Goal: Task Accomplishment & Management: Manage account settings

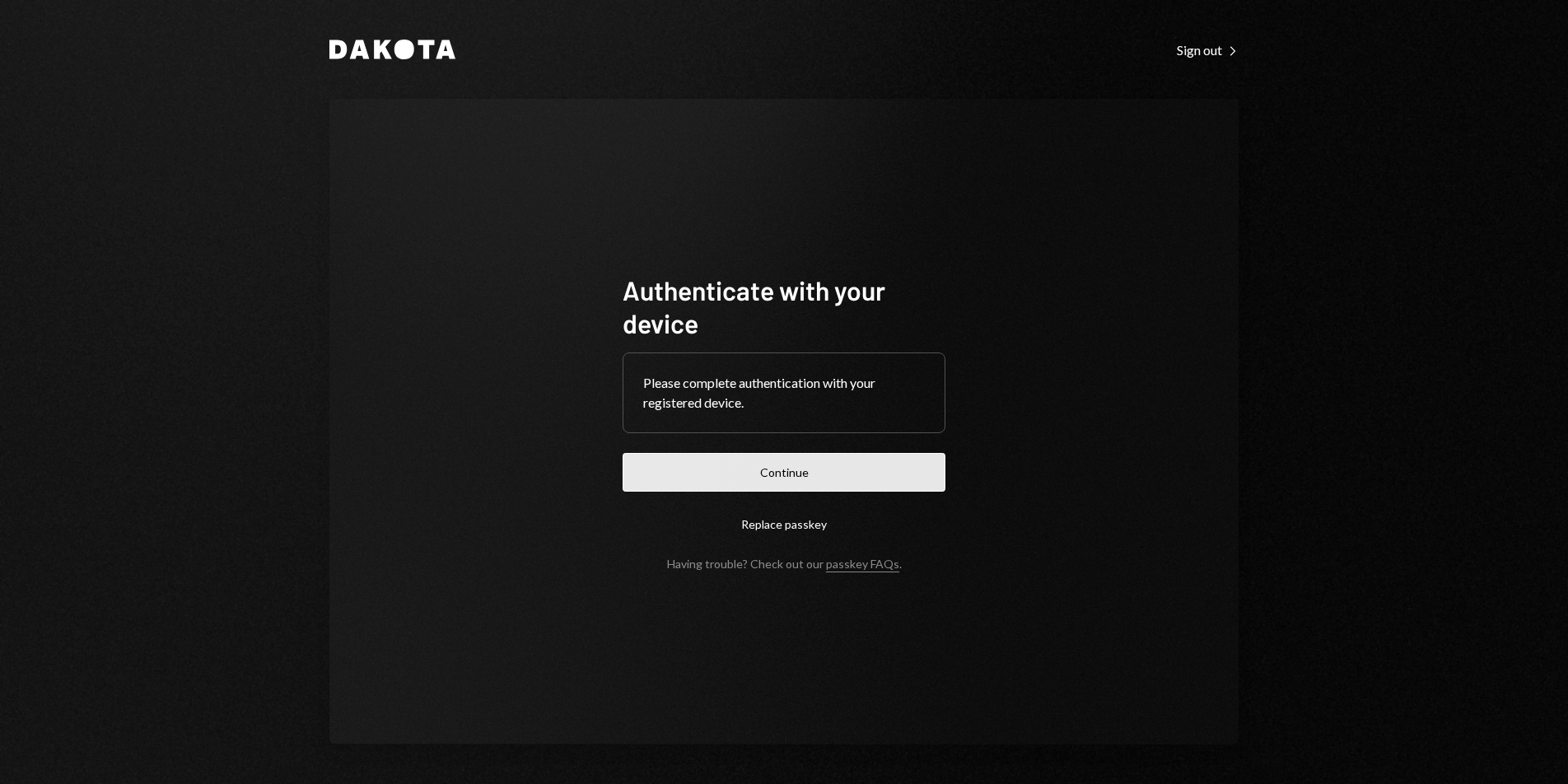
click at [719, 469] on button "Continue" at bounding box center [784, 472] width 323 height 38
click at [719, 469] on form "Authenticate with your device Please complete authentication with your register…" at bounding box center [784, 422] width 323 height 297
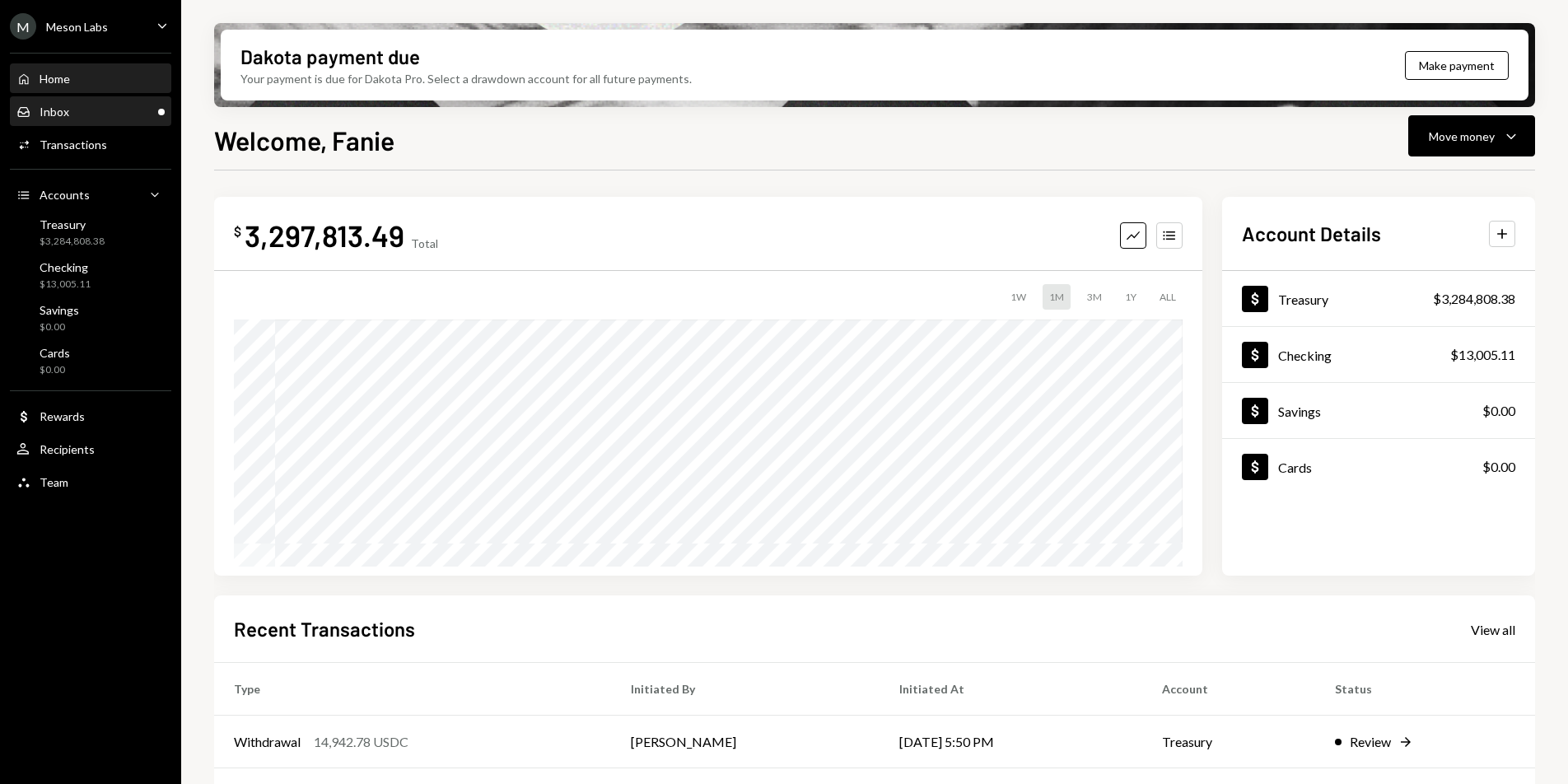
click at [90, 118] on div "Inbox Inbox" at bounding box center [90, 112] width 148 height 14
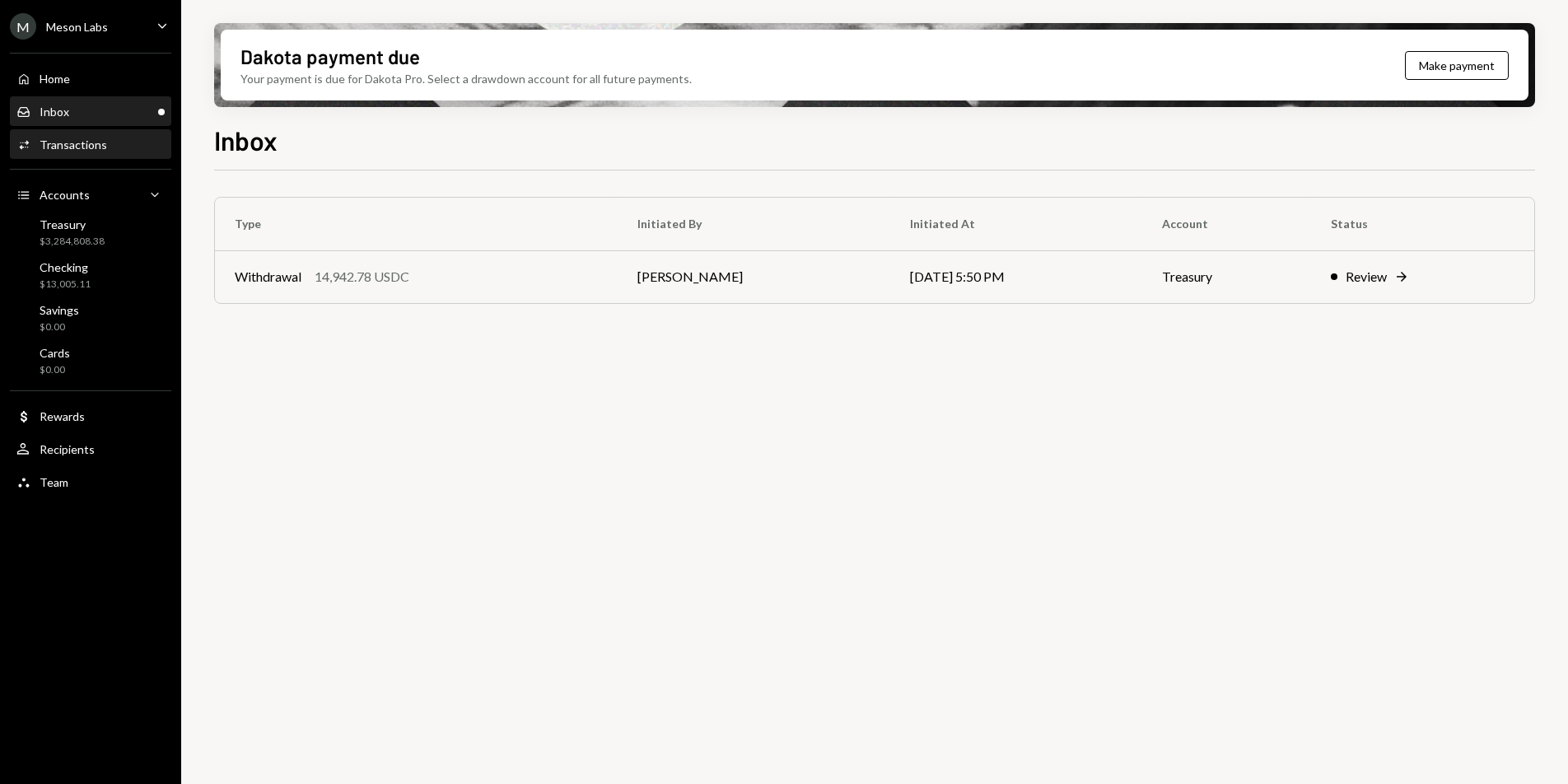
click at [102, 135] on div "Activities Transactions" at bounding box center [90, 145] width 148 height 28
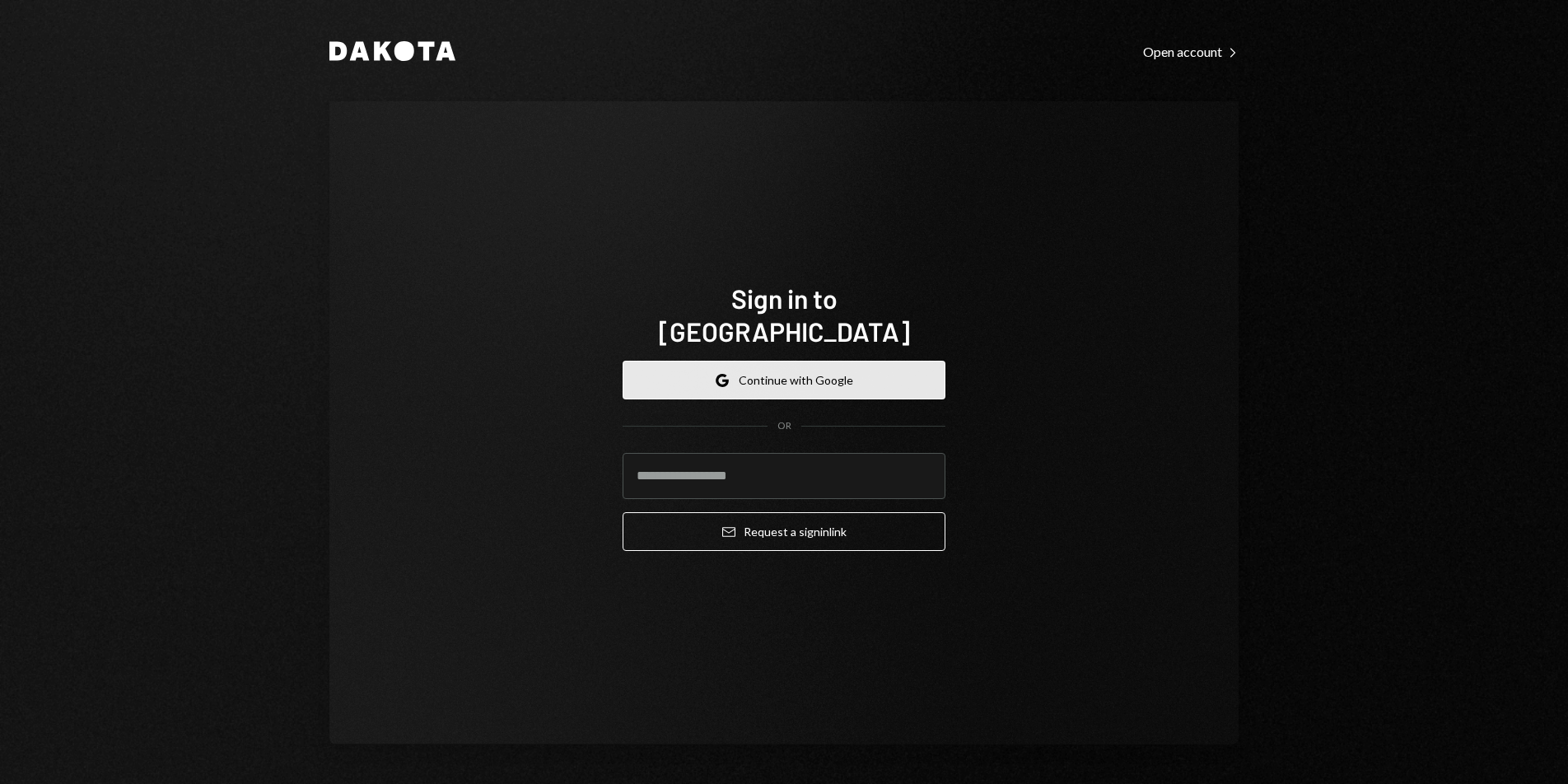
click at [812, 360] on button "Google Continue with Google" at bounding box center [784, 379] width 323 height 38
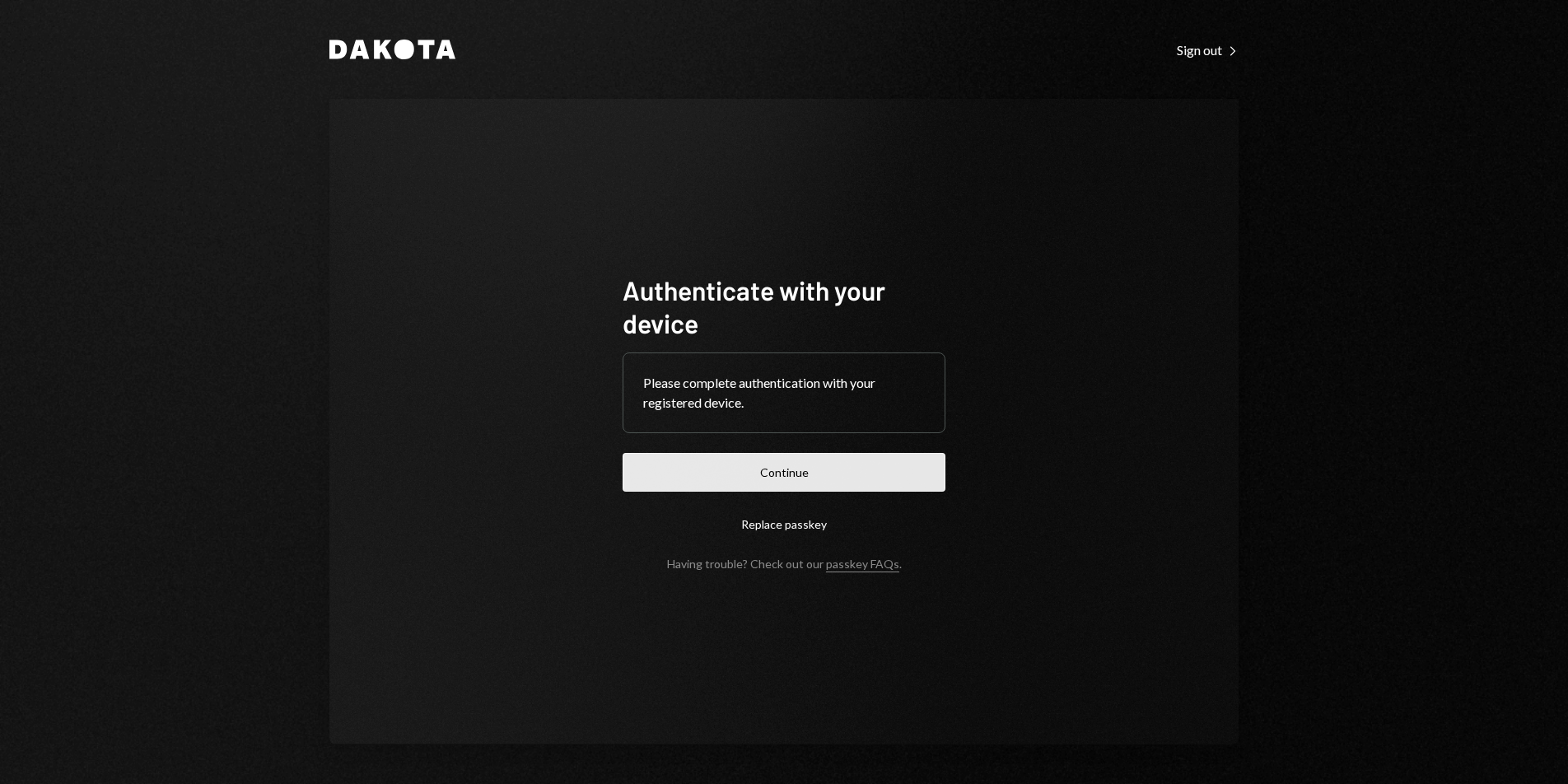
click at [839, 473] on button "Continue" at bounding box center [784, 472] width 323 height 38
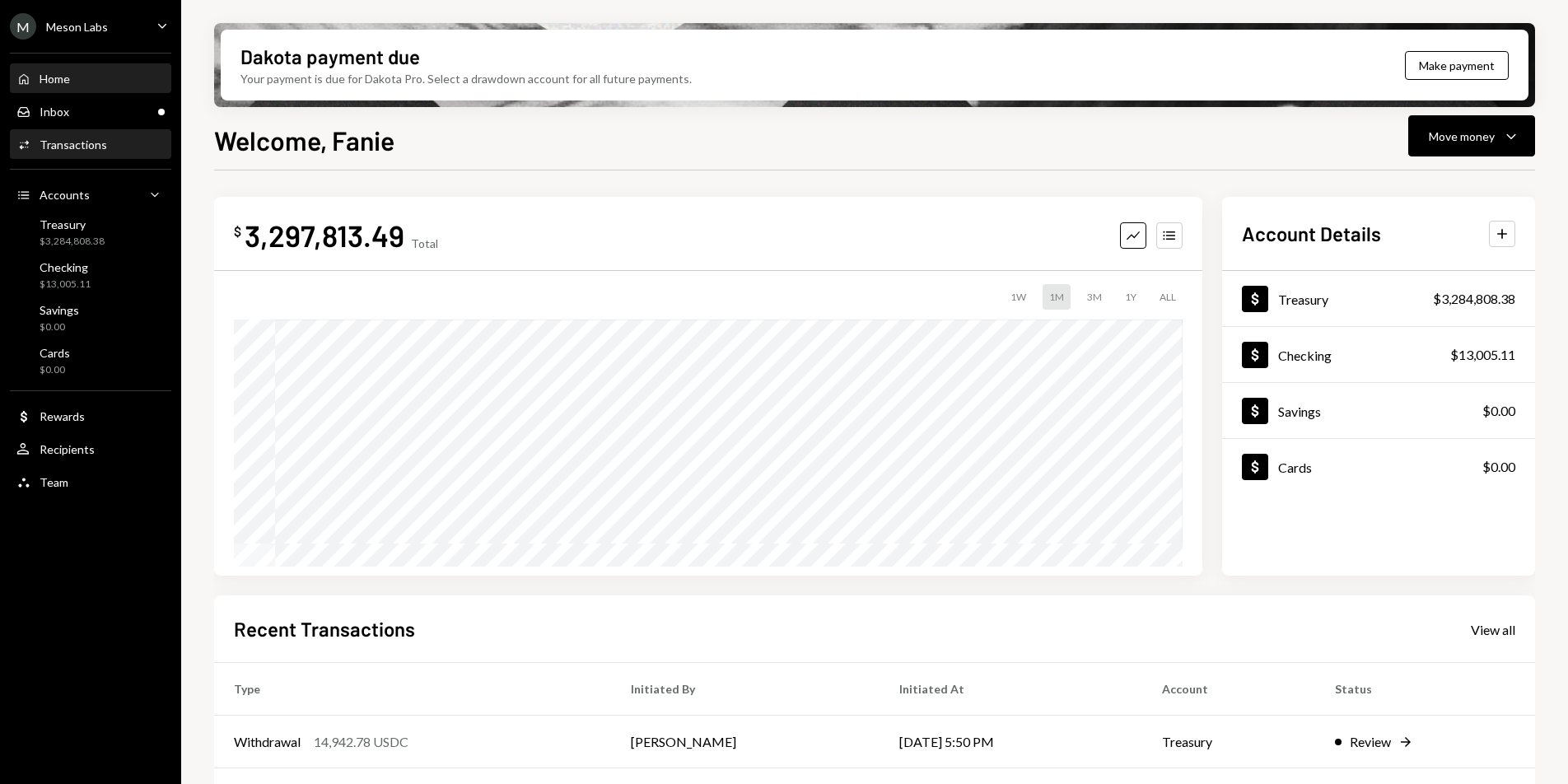
click at [88, 158] on div "Activities Transactions" at bounding box center [90, 145] width 148 height 28
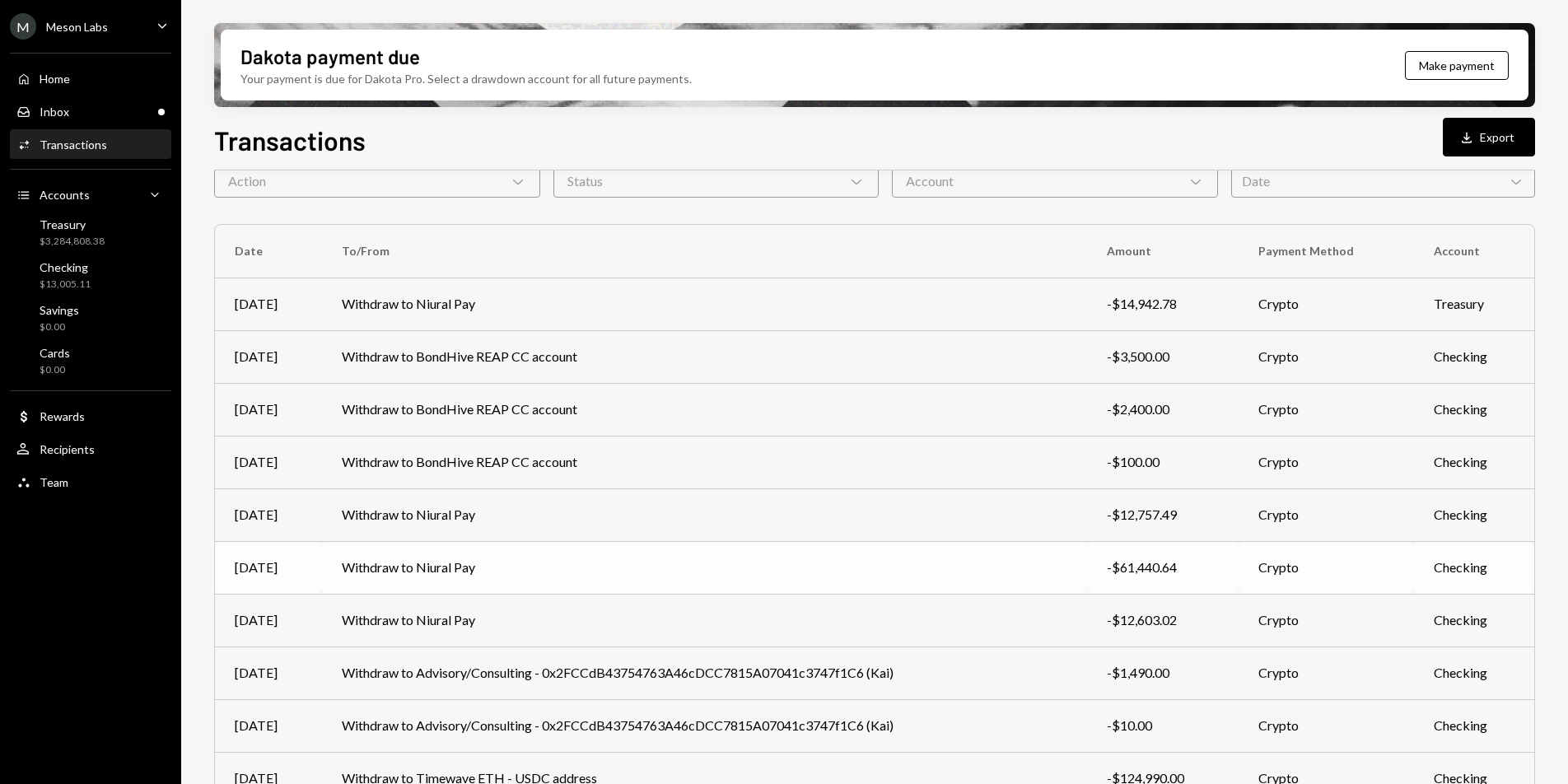
scroll to position [154, 0]
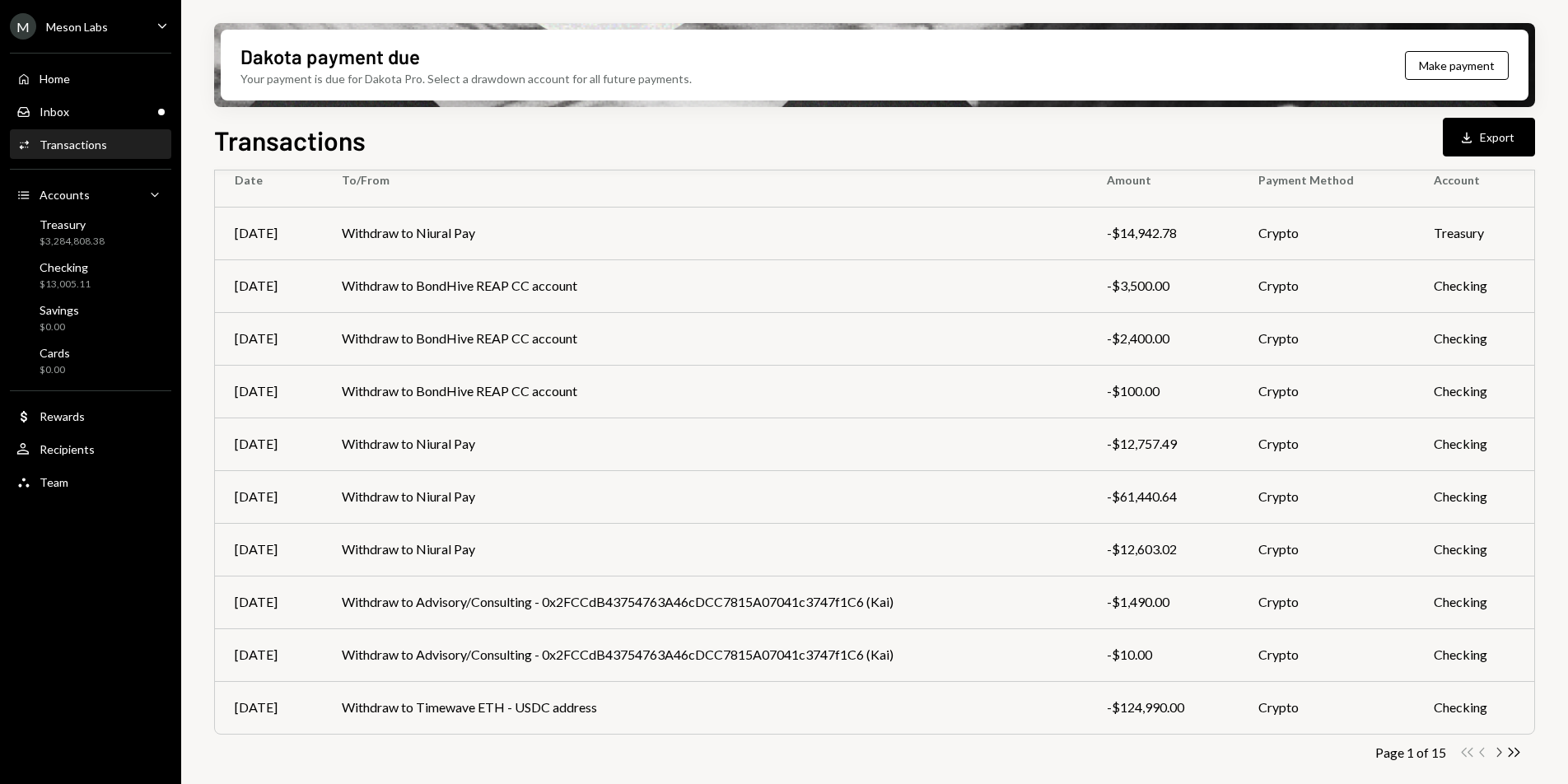
click at [1502, 752] on icon "Chevron Right" at bounding box center [1499, 752] width 15 height 15
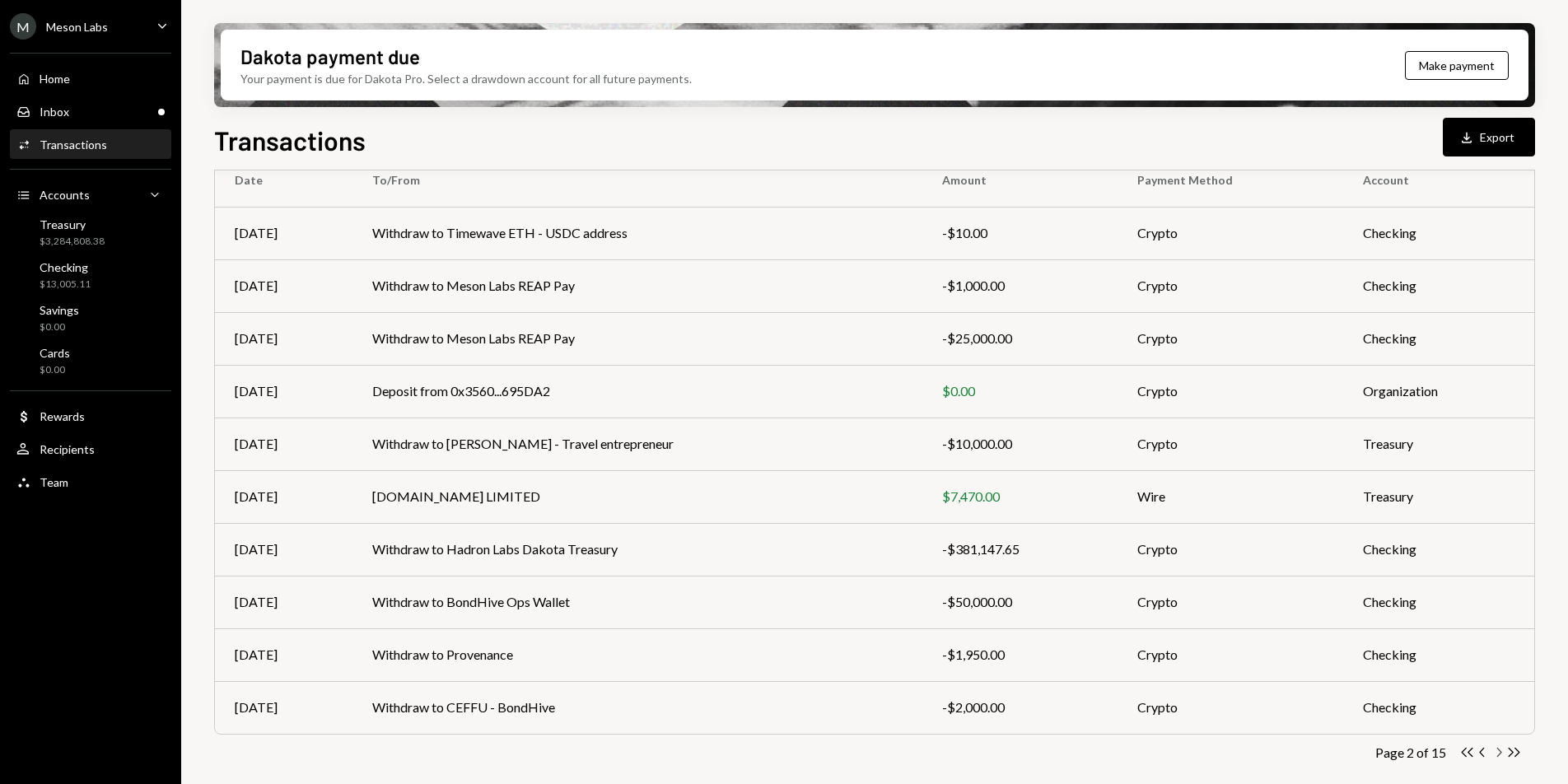
click at [1501, 753] on icon "Chevron Right" at bounding box center [1499, 752] width 15 height 15
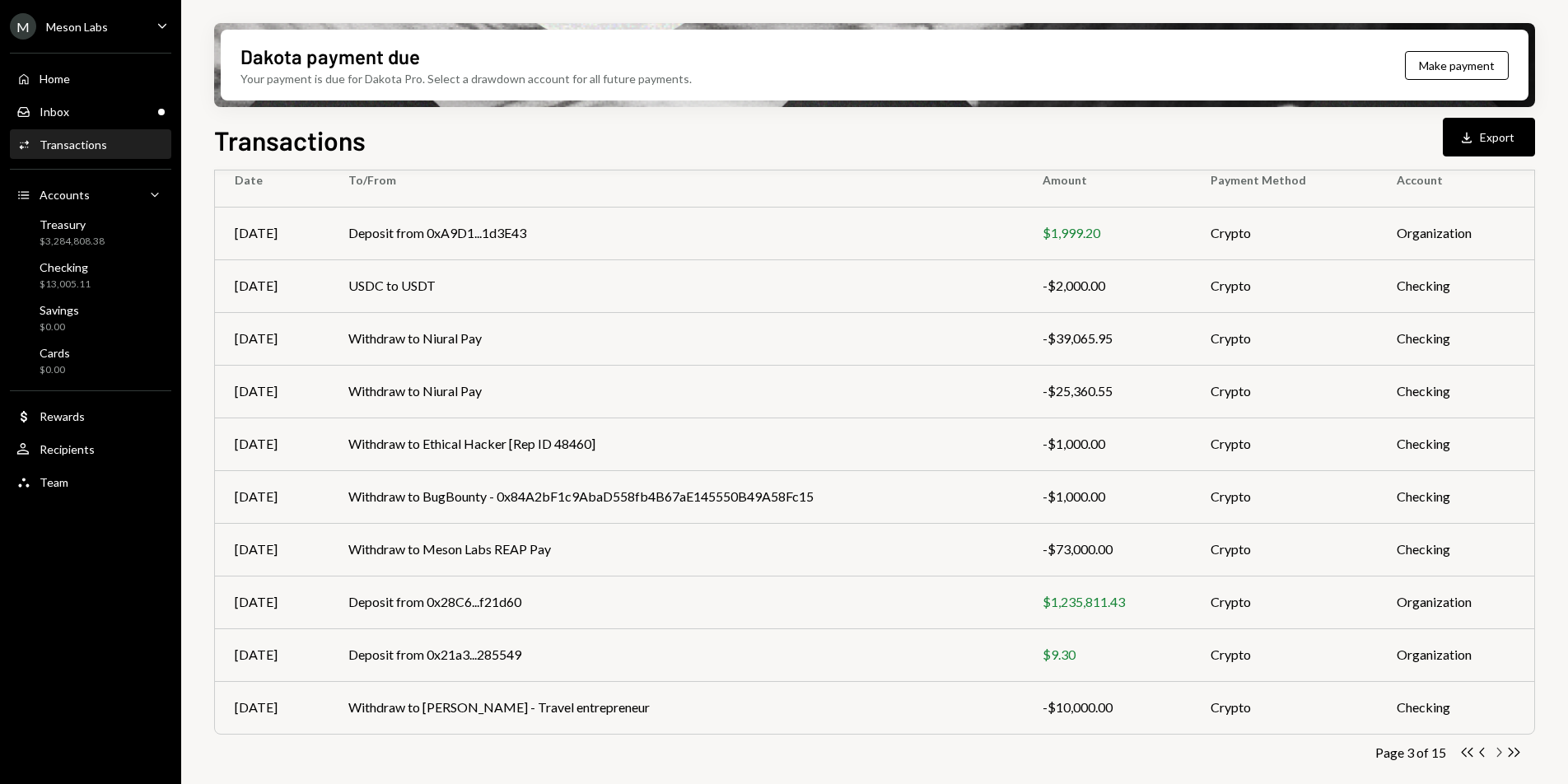
click at [1499, 752] on icon "Chevron Right" at bounding box center [1499, 752] width 15 height 15
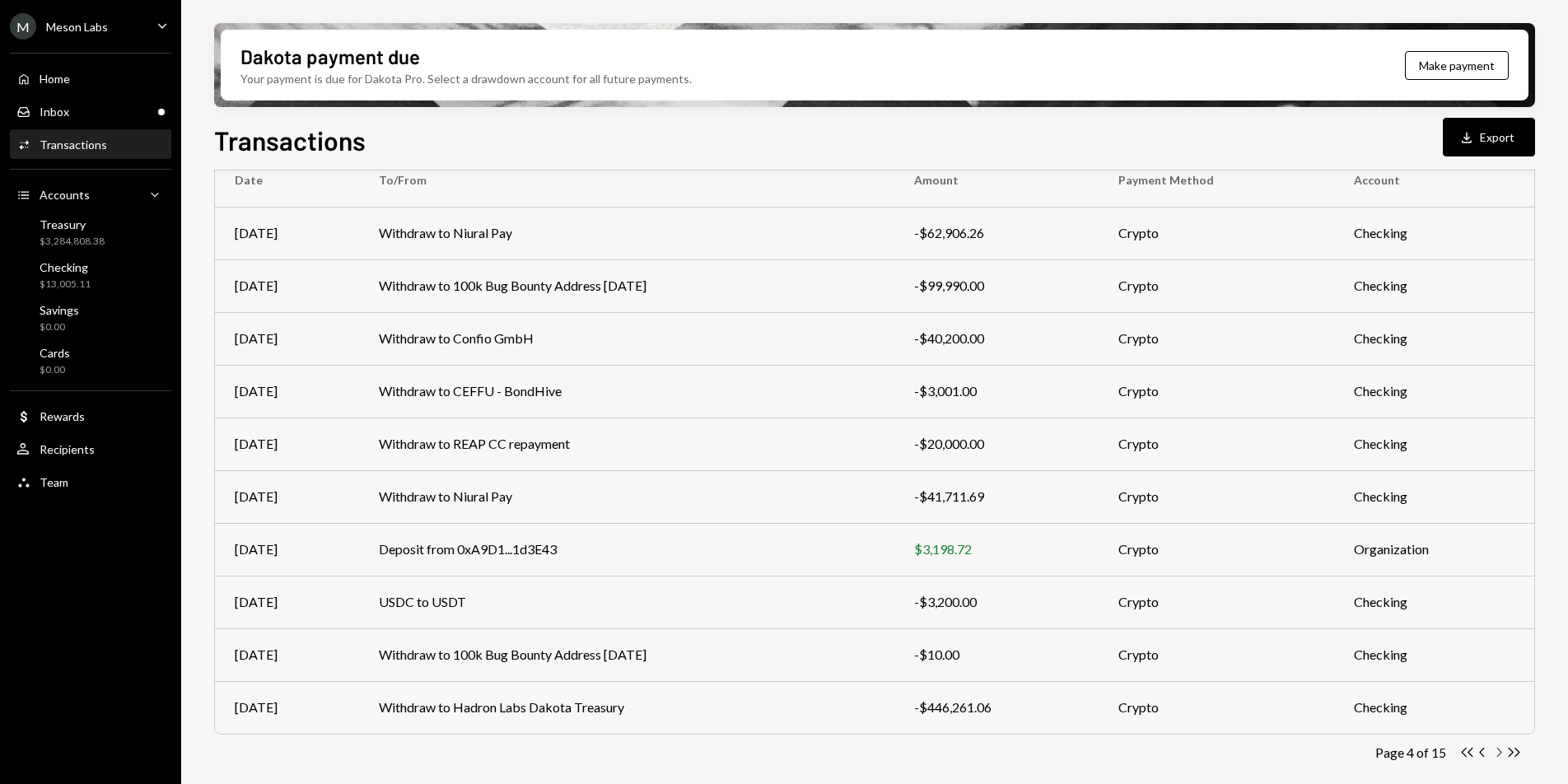
click at [1499, 755] on icon "Chevron Right" at bounding box center [1499, 752] width 15 height 15
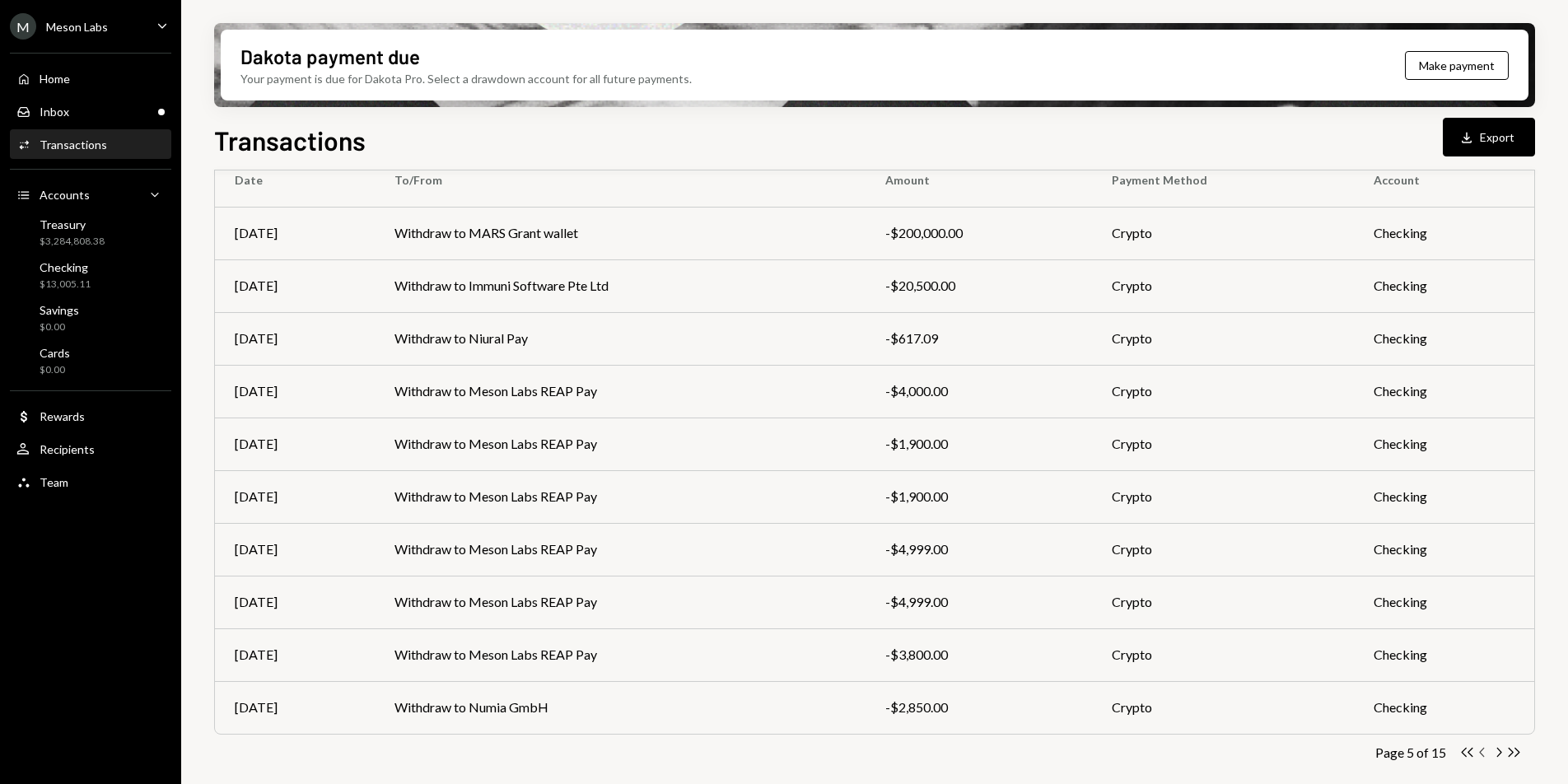
click at [1483, 752] on icon "Chevron Left" at bounding box center [1483, 752] width 15 height 15
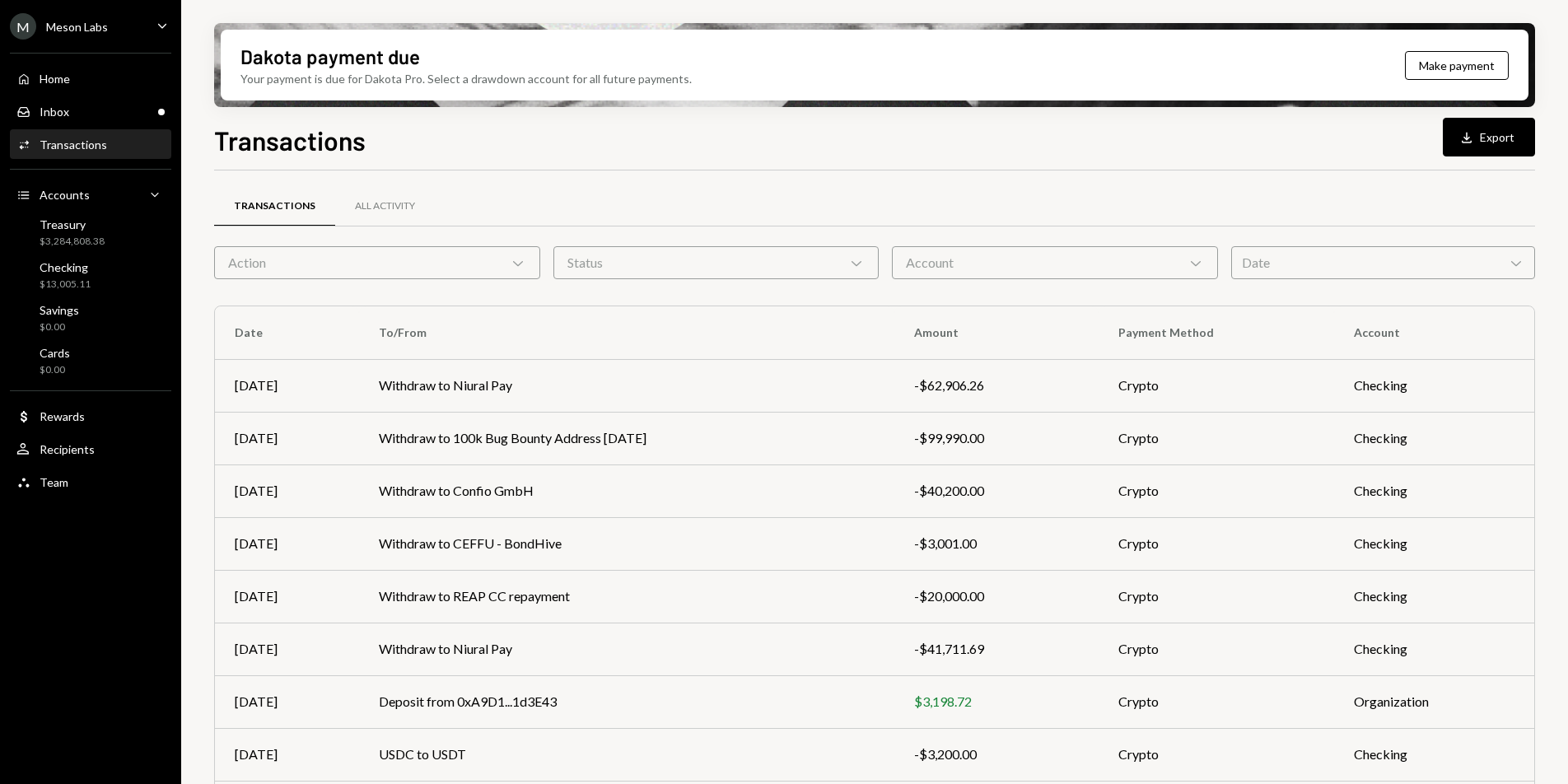
scroll to position [0, 0]
click at [1331, 265] on div "Date Chevron Down" at bounding box center [1383, 264] width 304 height 33
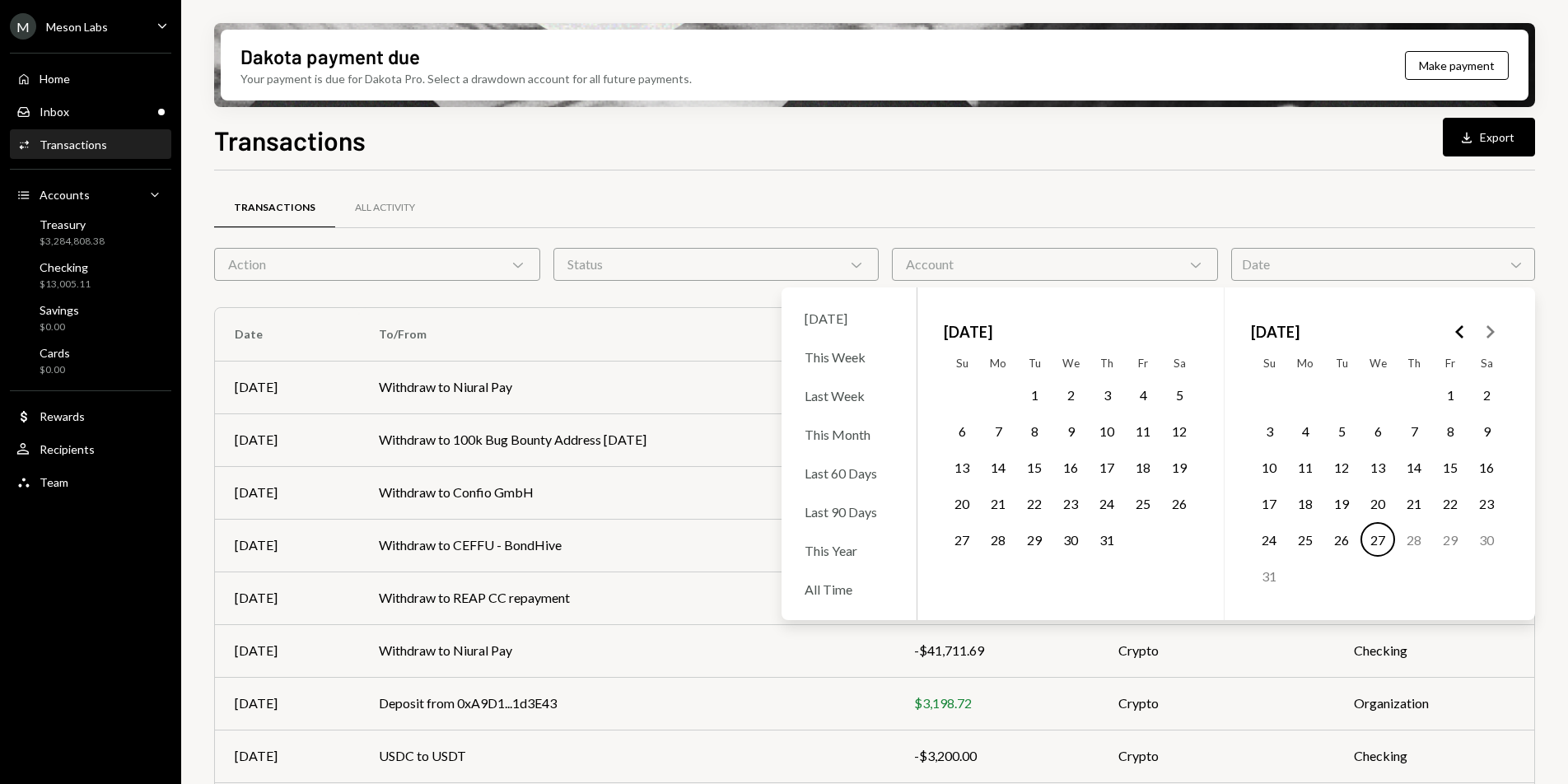
click at [1036, 396] on button "1" at bounding box center [1035, 395] width 35 height 35
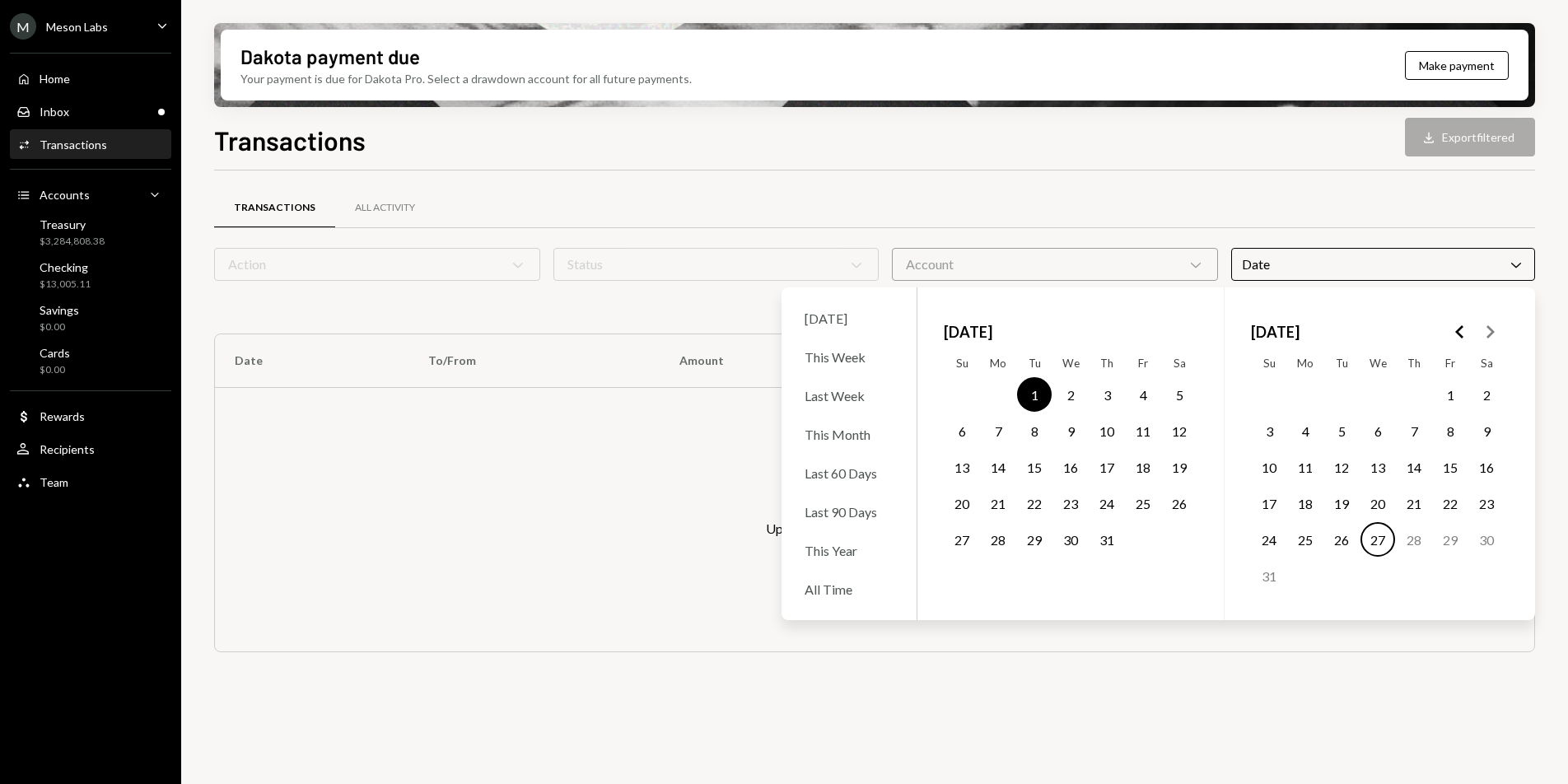
click at [1110, 395] on button "3" at bounding box center [1107, 395] width 35 height 35
click at [1197, 197] on div "Transactions All Activity" at bounding box center [874, 207] width 1321 height 42
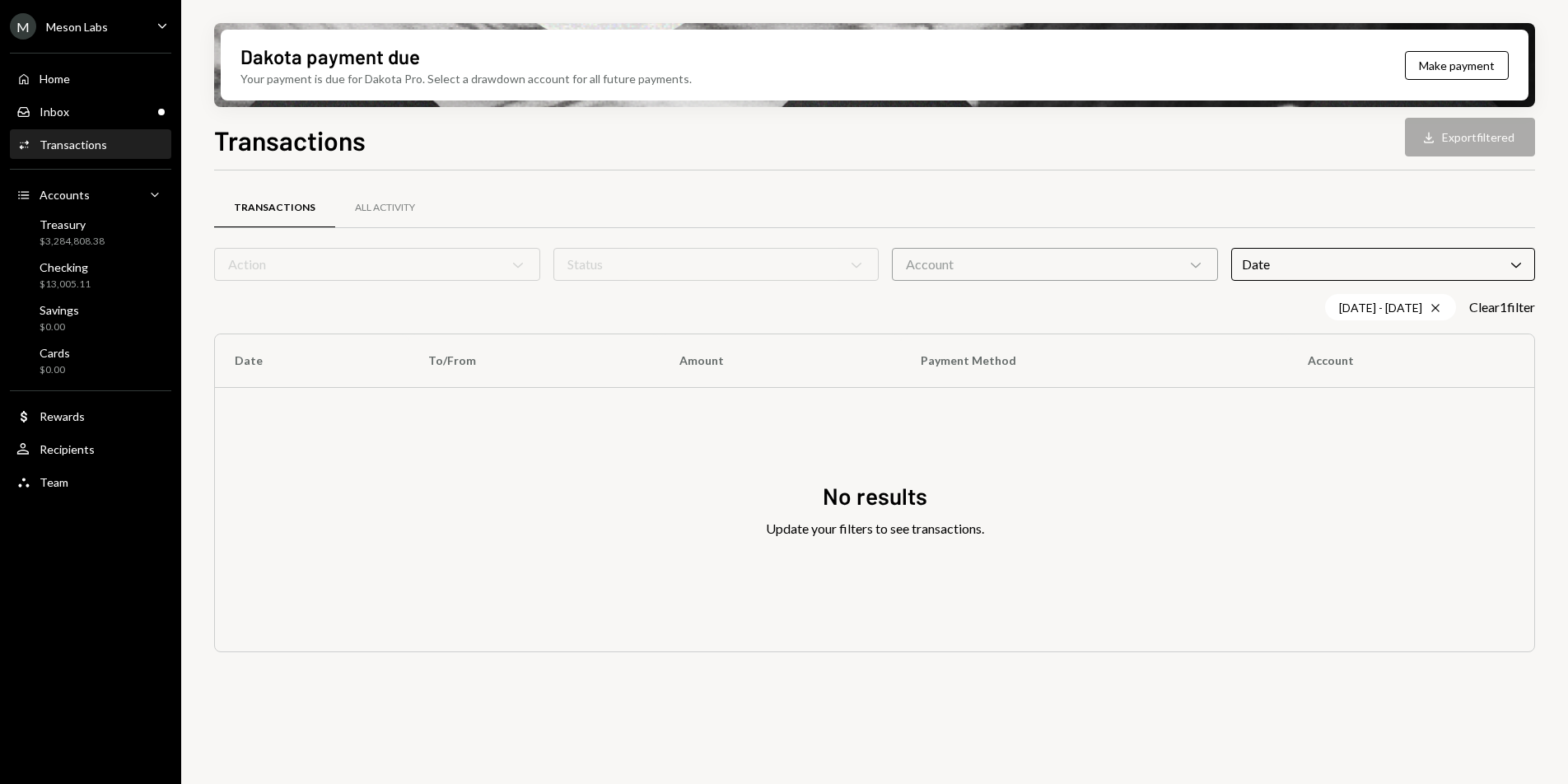
click at [122, 36] on div "M Meson Labs Caret Down" at bounding box center [90, 26] width 182 height 26
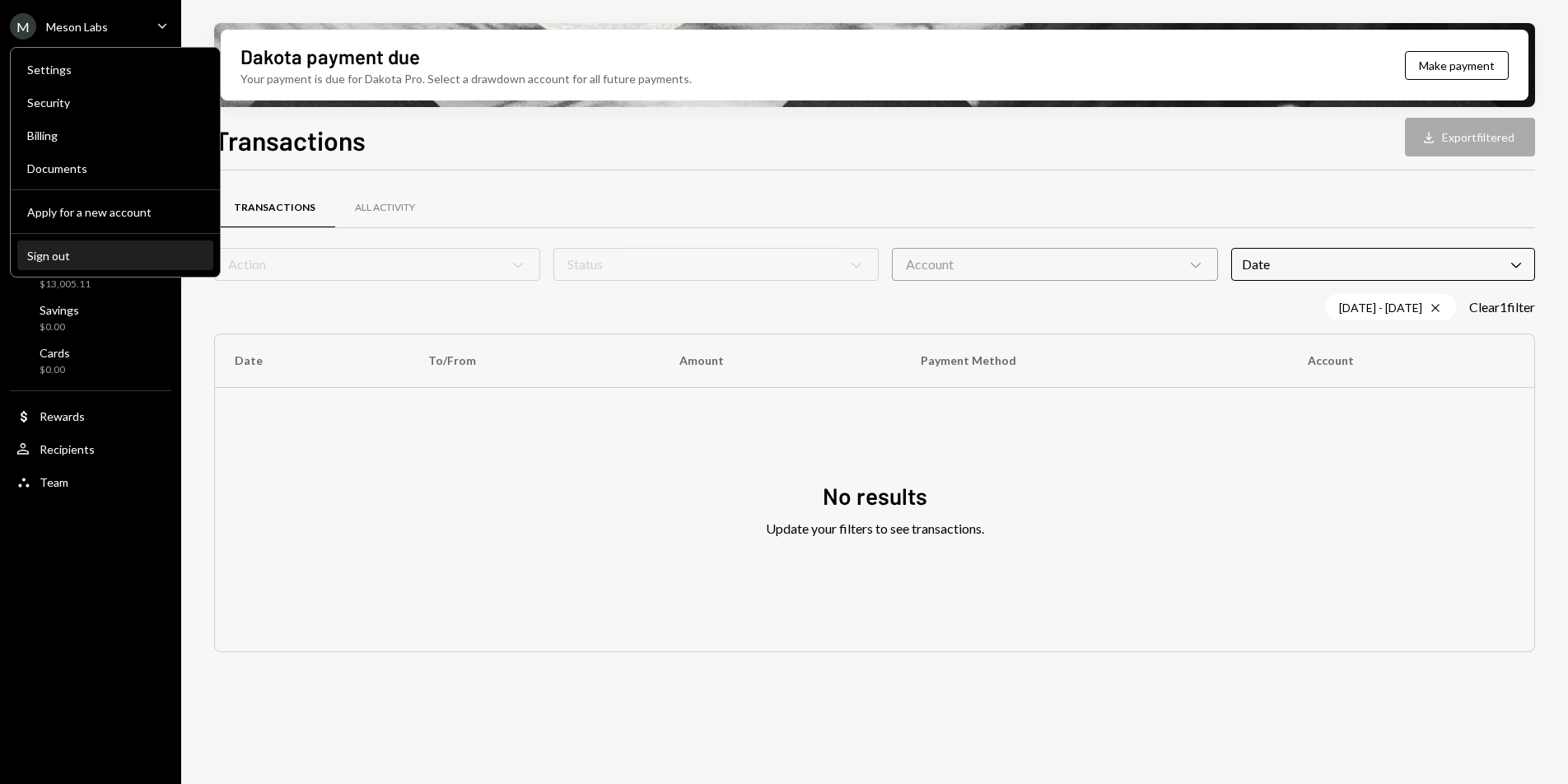
click at [105, 263] on button "Sign out" at bounding box center [115, 256] width 196 height 30
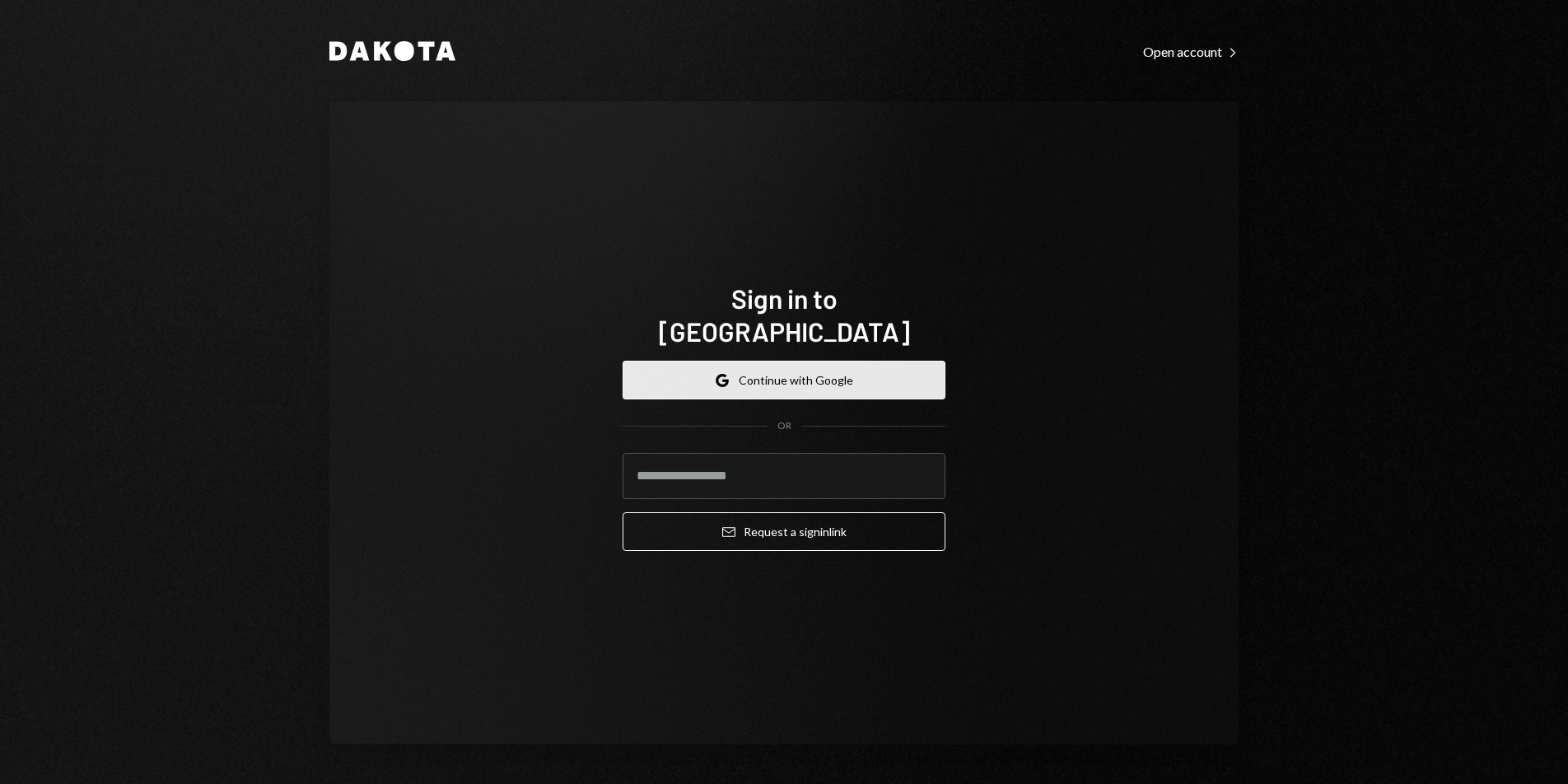
click at [715, 360] on button "Google Continue with Google" at bounding box center [784, 379] width 323 height 38
